Goal: Transaction & Acquisition: Book appointment/travel/reservation

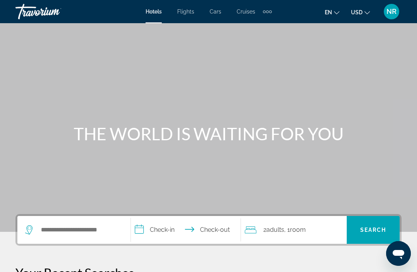
click at [188, 13] on span "Flights" at bounding box center [185, 11] width 17 height 6
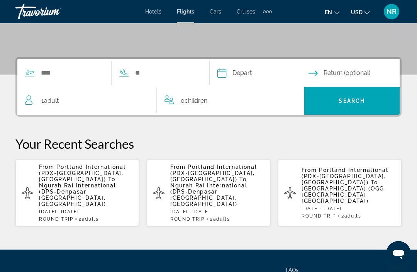
click at [46, 102] on span "Adult" at bounding box center [51, 100] width 15 height 7
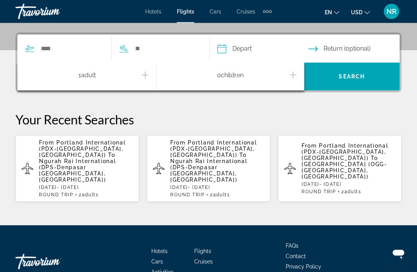
scroll to position [184, 0]
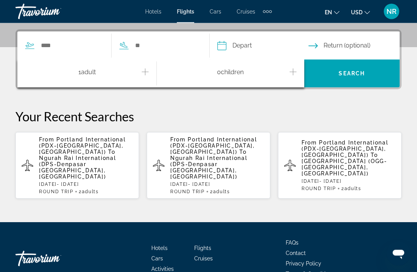
click at [148, 70] on icon "Increment adults" at bounding box center [145, 72] width 7 height 9
click at [54, 159] on span "Ngurah Rai International (DPS-Denpasar [GEOGRAPHIC_DATA], [GEOGRAPHIC_DATA])" at bounding box center [77, 167] width 77 height 25
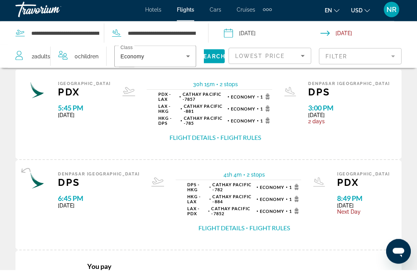
scroll to position [1333, 0]
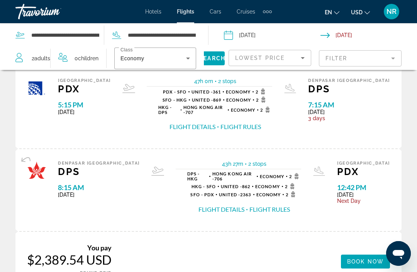
scroll to position [41, 0]
click at [302, 58] on icon "Sort by" at bounding box center [303, 58] width 4 height 2
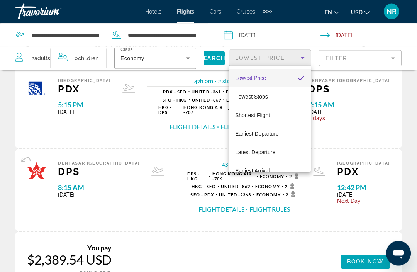
scroll to position [42, 0]
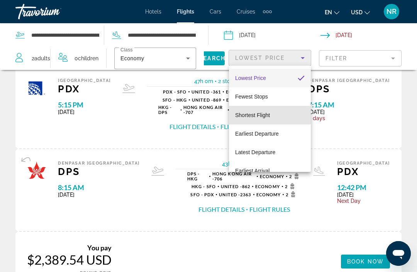
click at [242, 114] on span "Shortest Flight" at bounding box center [252, 115] width 35 height 6
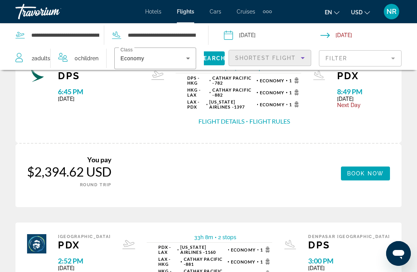
scroll to position [1183, 0]
